Goal: Task Accomplishment & Management: Manage account settings

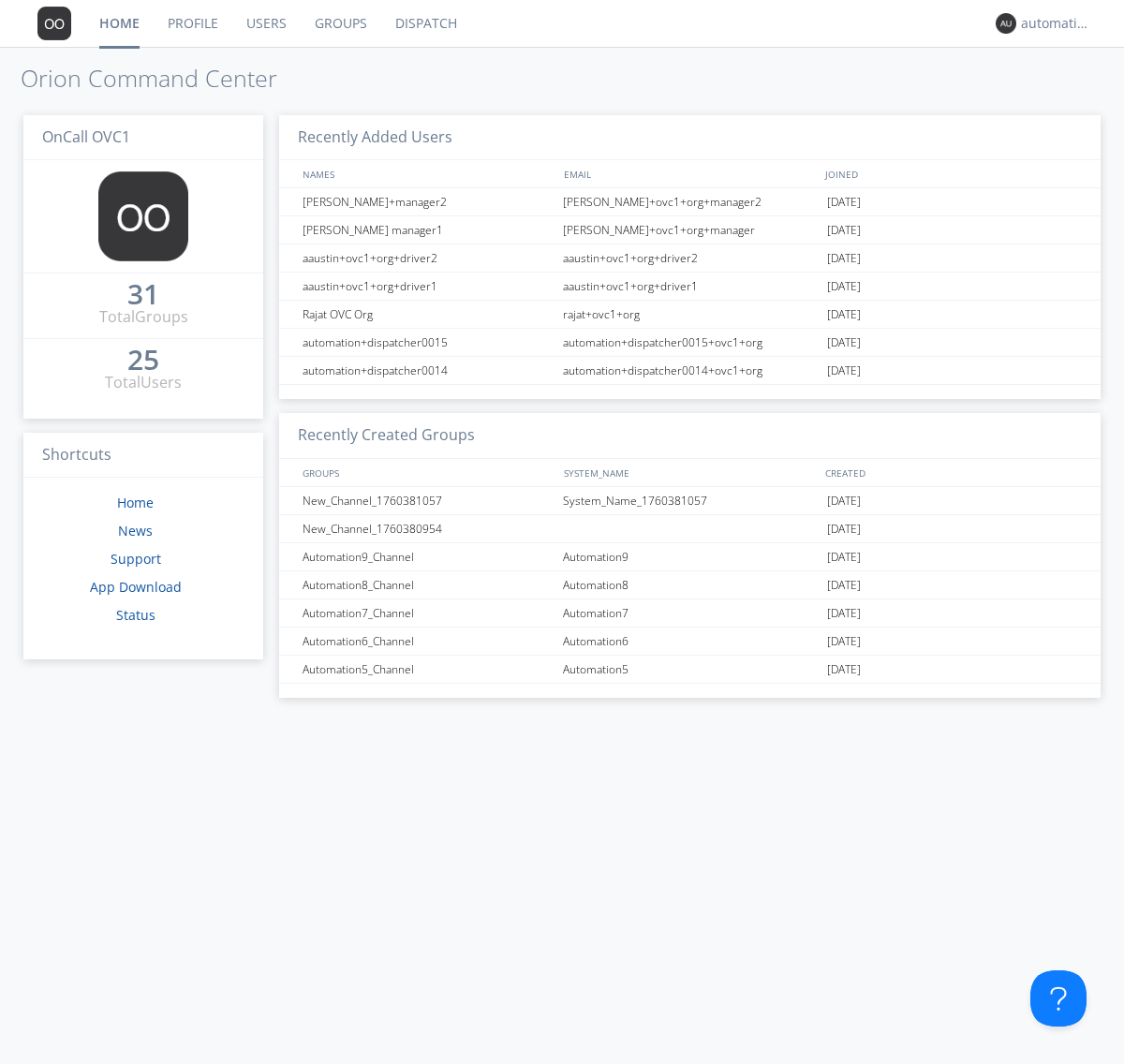
click at [339, 24] on link "Groups" at bounding box center [341, 24] width 80 height 47
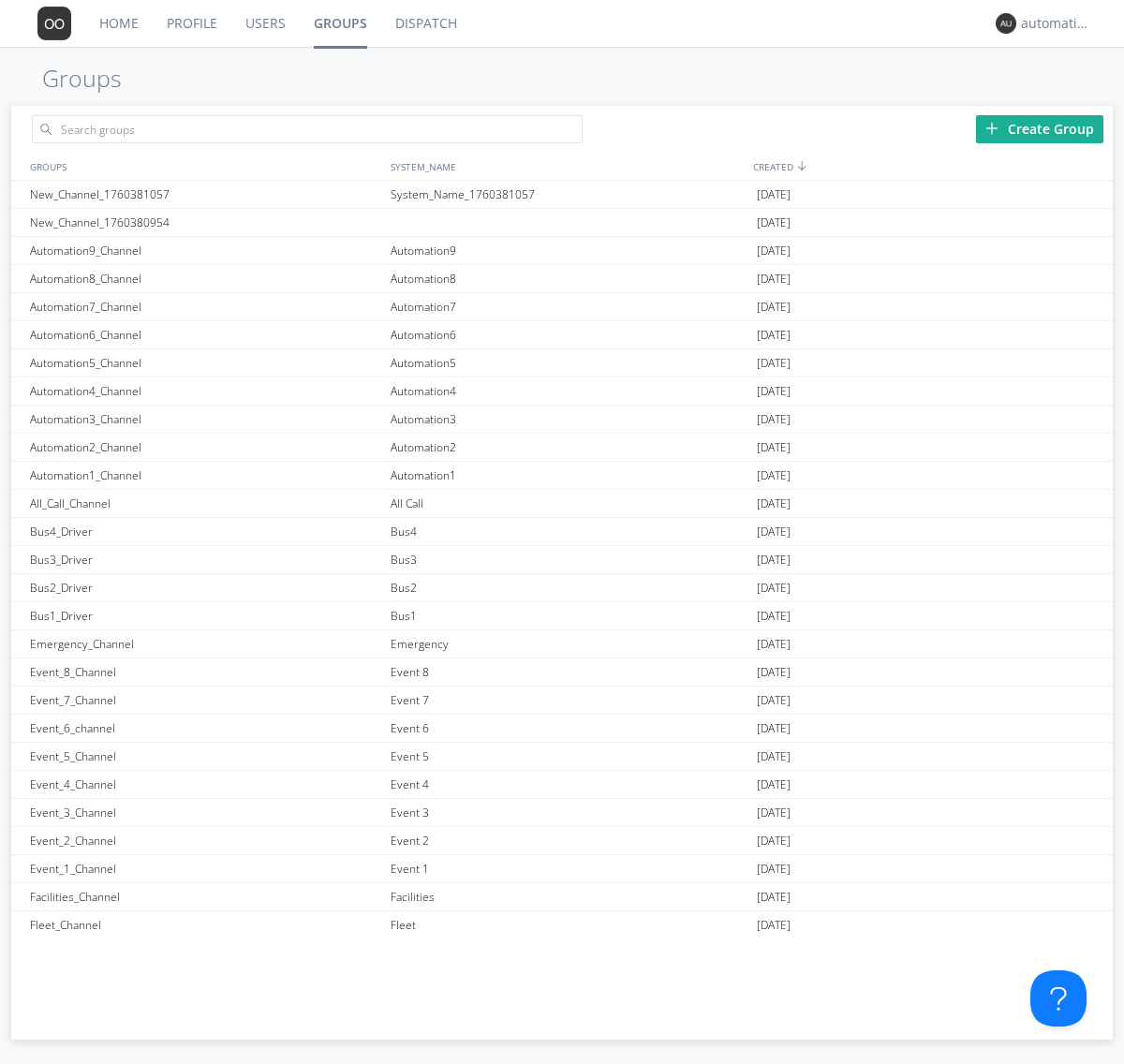
click at [1040, 128] on div "Create Group" at bounding box center [1039, 129] width 127 height 28
click at [339, 24] on link "Groups" at bounding box center [341, 24] width 81 height 47
type input "New_Channel_1760382118"
click at [205, 194] on div "New_Channel_1760382118" at bounding box center [206, 194] width 361 height 27
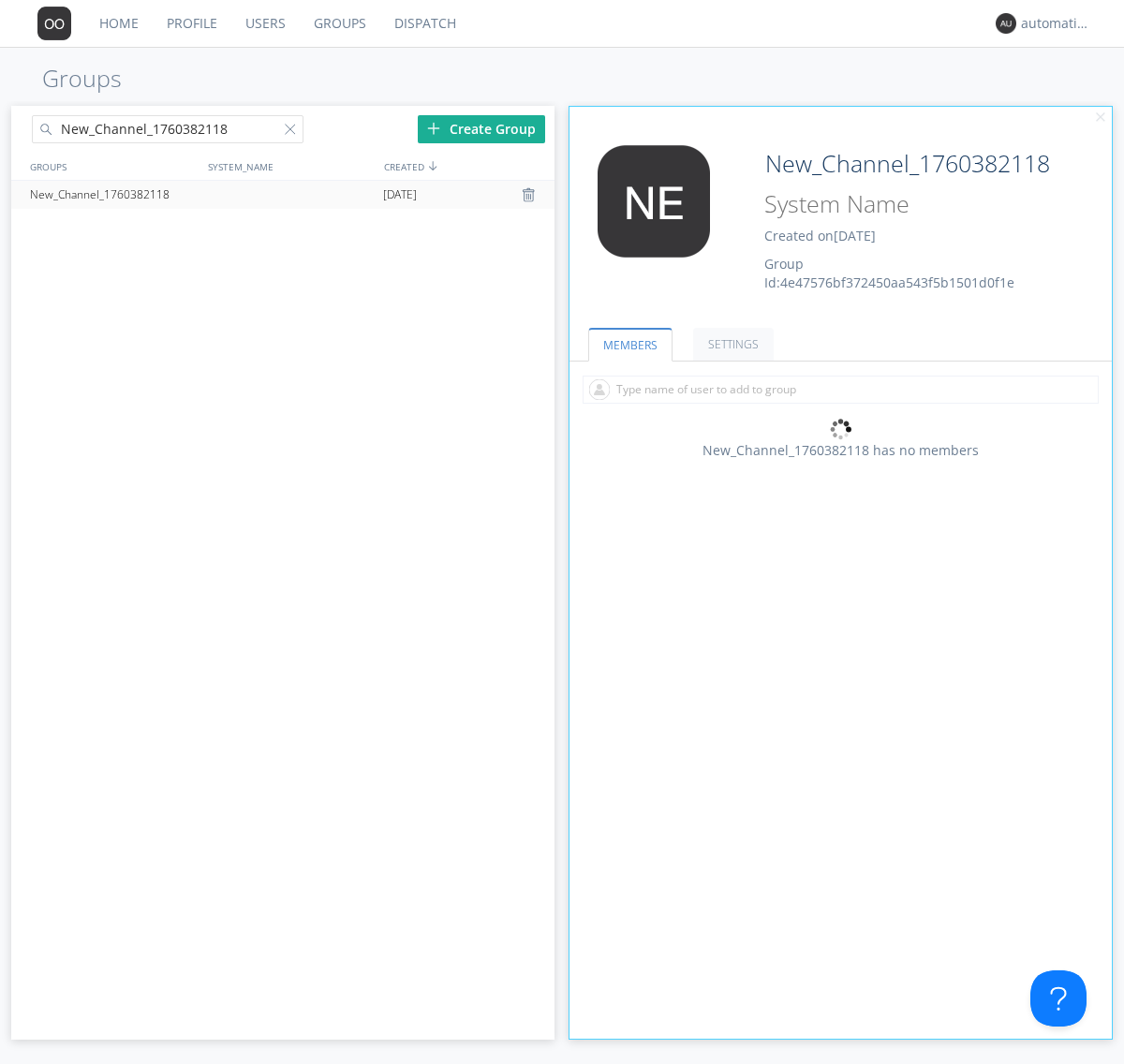
click at [840, 224] on div "New_Channel_1760382118 Created on [DATE] Group Id: 4e47576bf372450aa543f5b1501d…" at bounding box center [886, 219] width 272 height 147
click at [909, 204] on input at bounding box center [909, 204] width 303 height 36
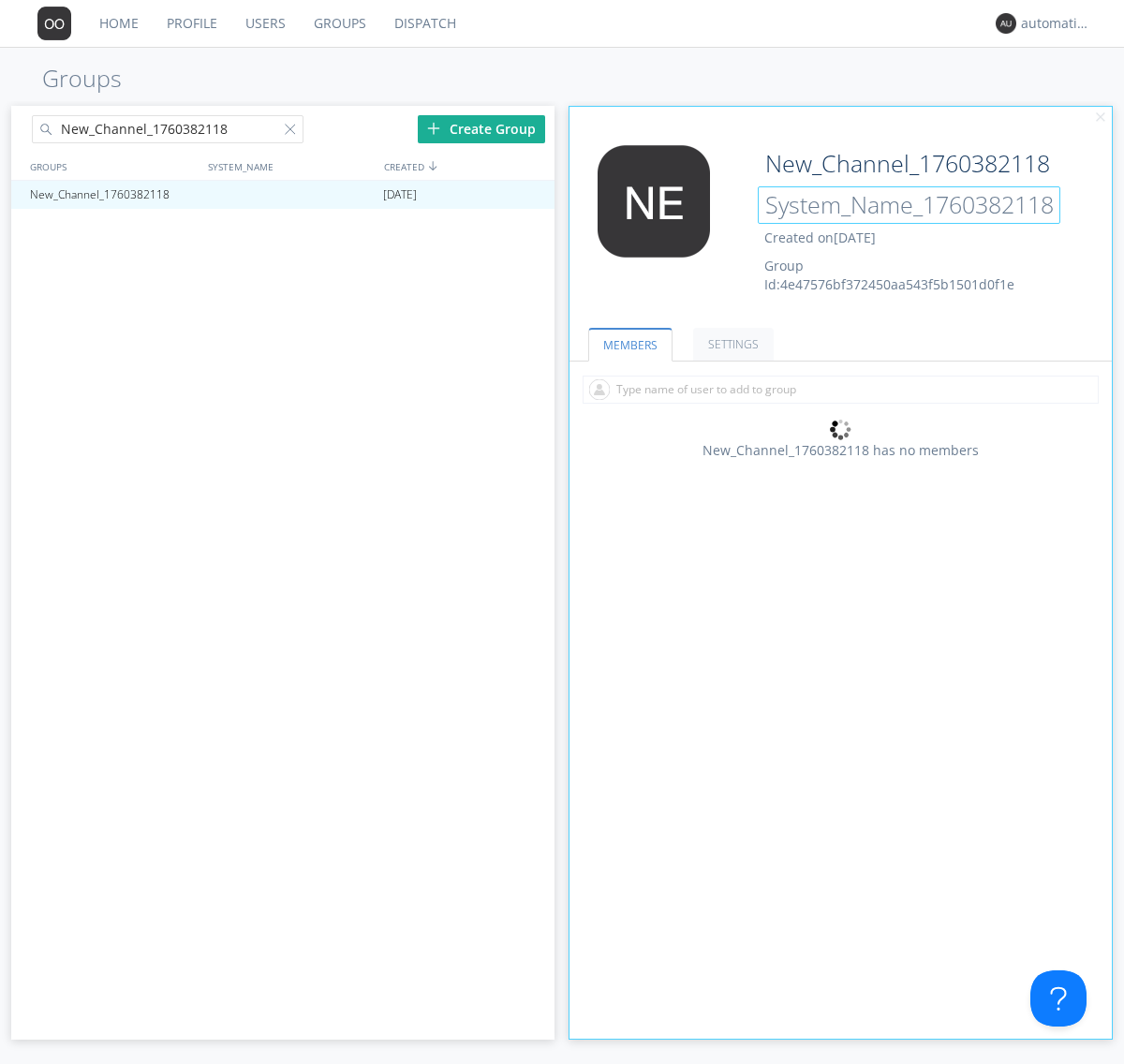
type input "System_Name_1760382118"
click at [629, 344] on link "MEMBERS" at bounding box center [629, 345] width 84 height 34
type input "System_Name_1760382118"
click at [294, 132] on div at bounding box center [294, 133] width 19 height 19
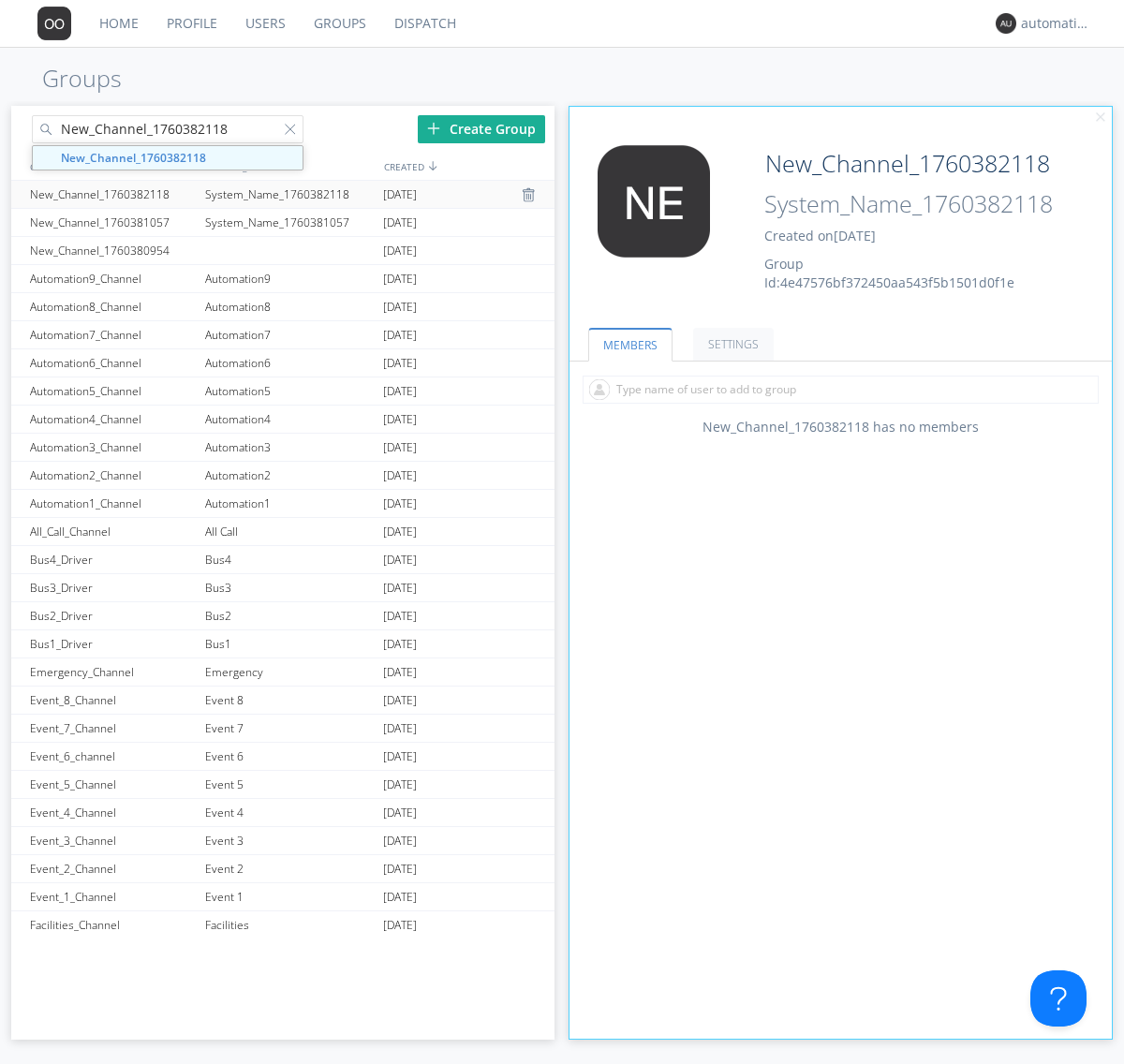
type input "New_Channel_1760382118"
click at [112, 194] on div "New_Channel_1760382118" at bounding box center [113, 194] width 176 height 27
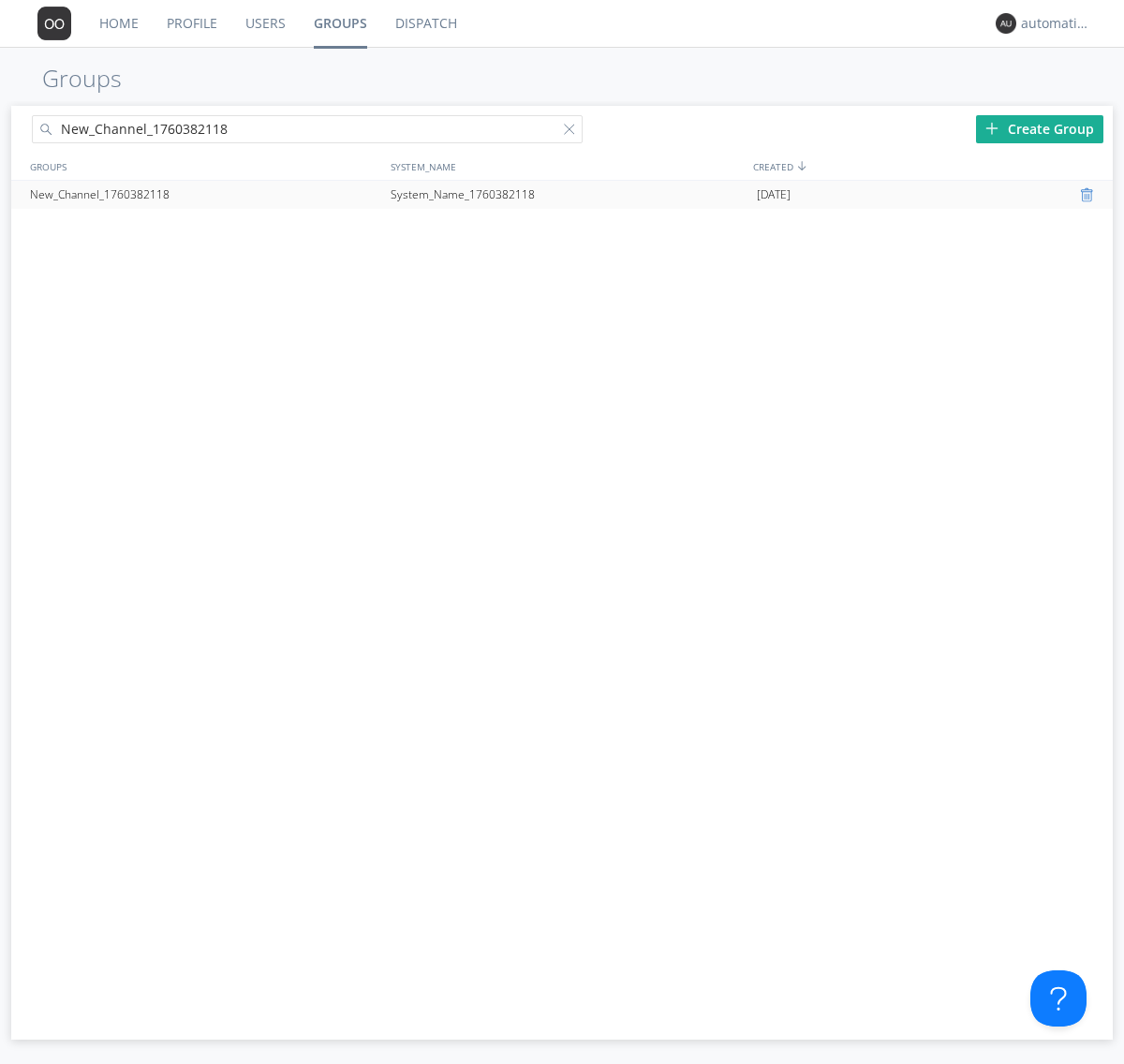
click at [1088, 194] on div at bounding box center [1089, 194] width 19 height 15
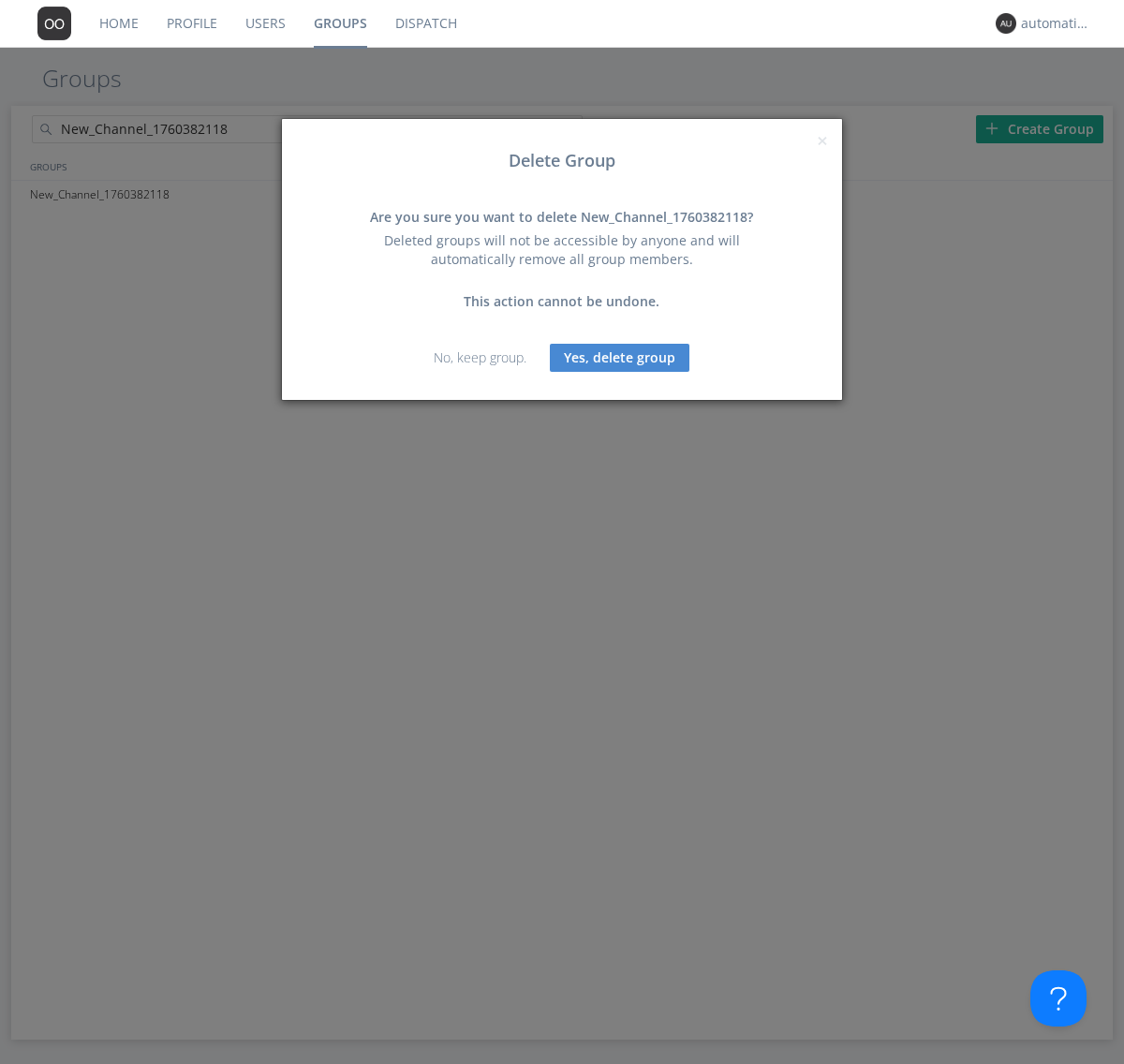
click at [620, 357] on button "Yes, delete group" at bounding box center [620, 358] width 140 height 28
